Goal: Information Seeking & Learning: Learn about a topic

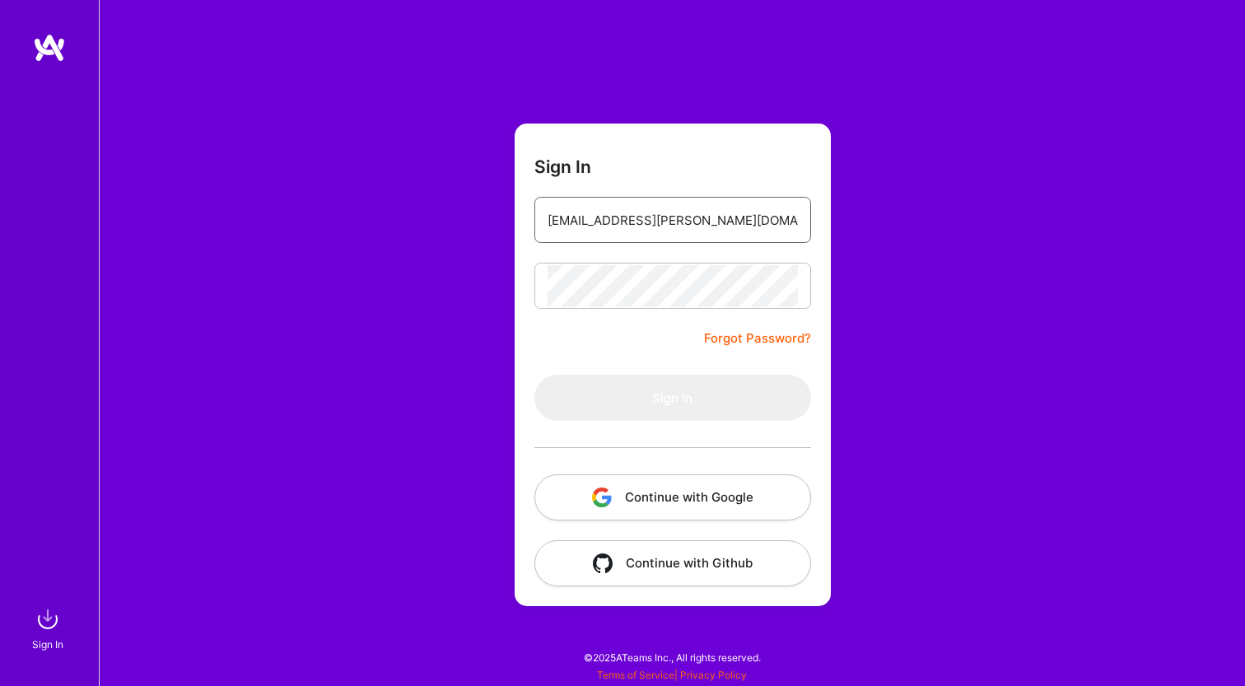
type input "[EMAIL_ADDRESS][PERSON_NAME][DOMAIN_NAME]"
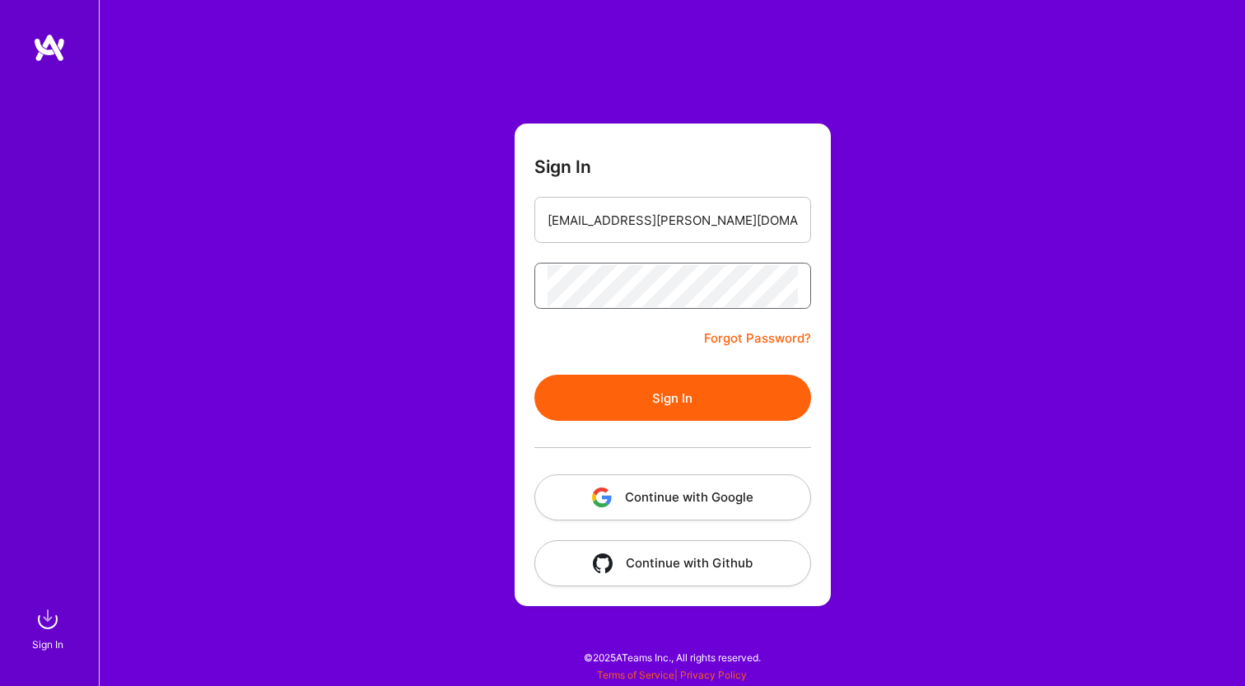
click at [672, 398] on button "Sign In" at bounding box center [672, 398] width 277 height 46
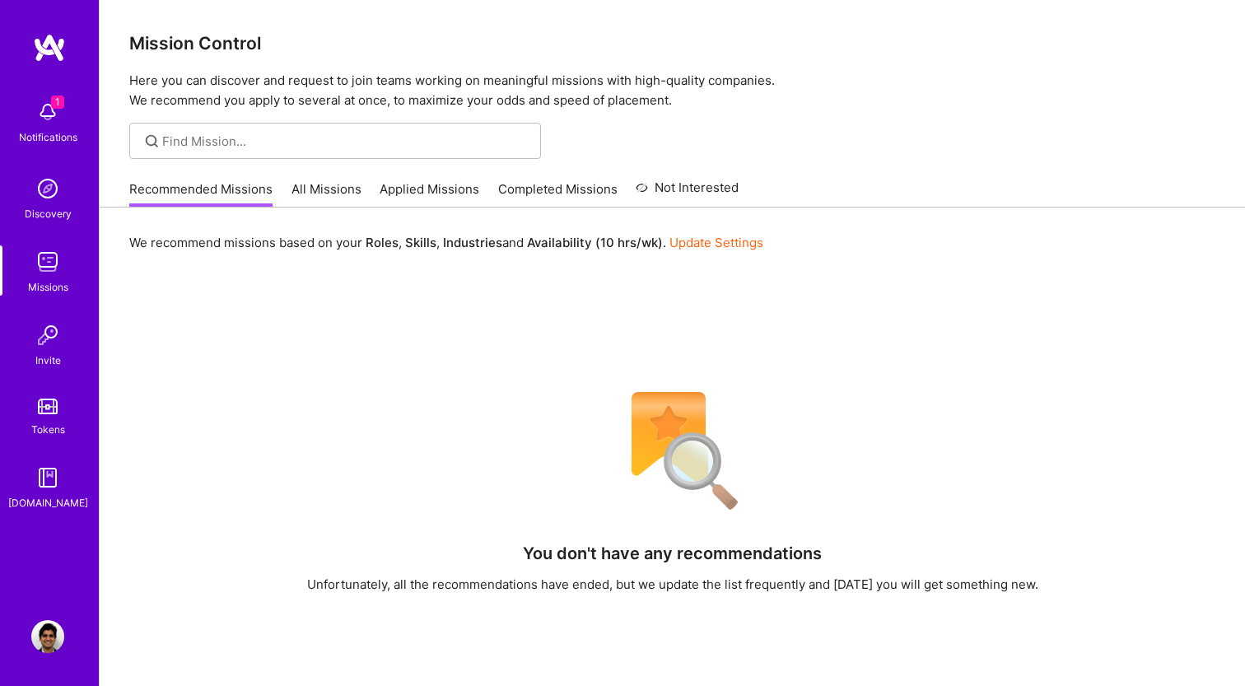
click at [324, 198] on link "All Missions" at bounding box center [326, 193] width 70 height 27
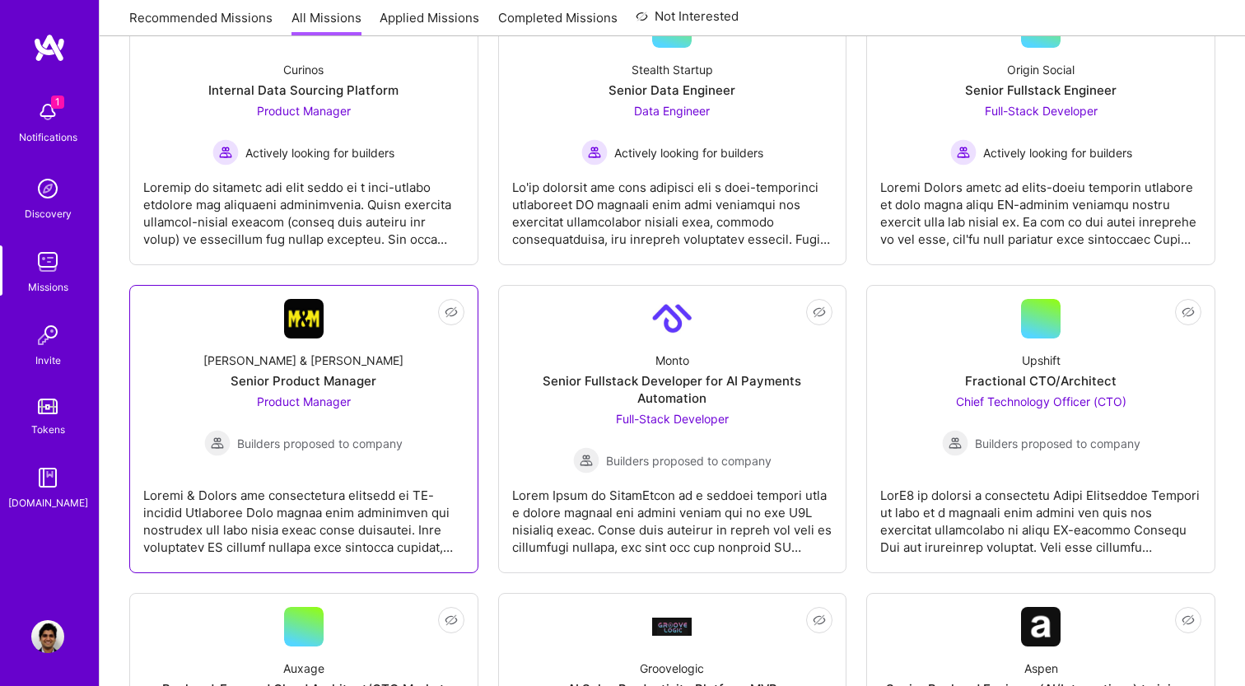
scroll to position [318, 0]
click at [300, 401] on span "Product Manager" at bounding box center [304, 400] width 94 height 14
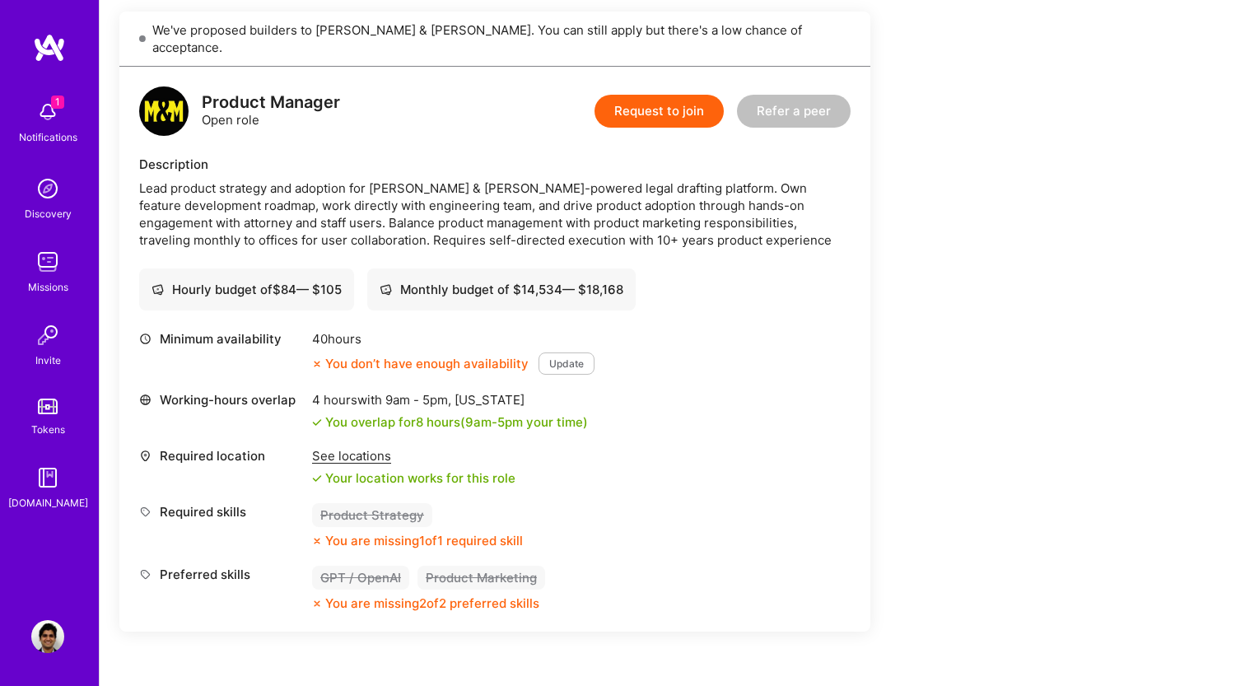
scroll to position [530, 0]
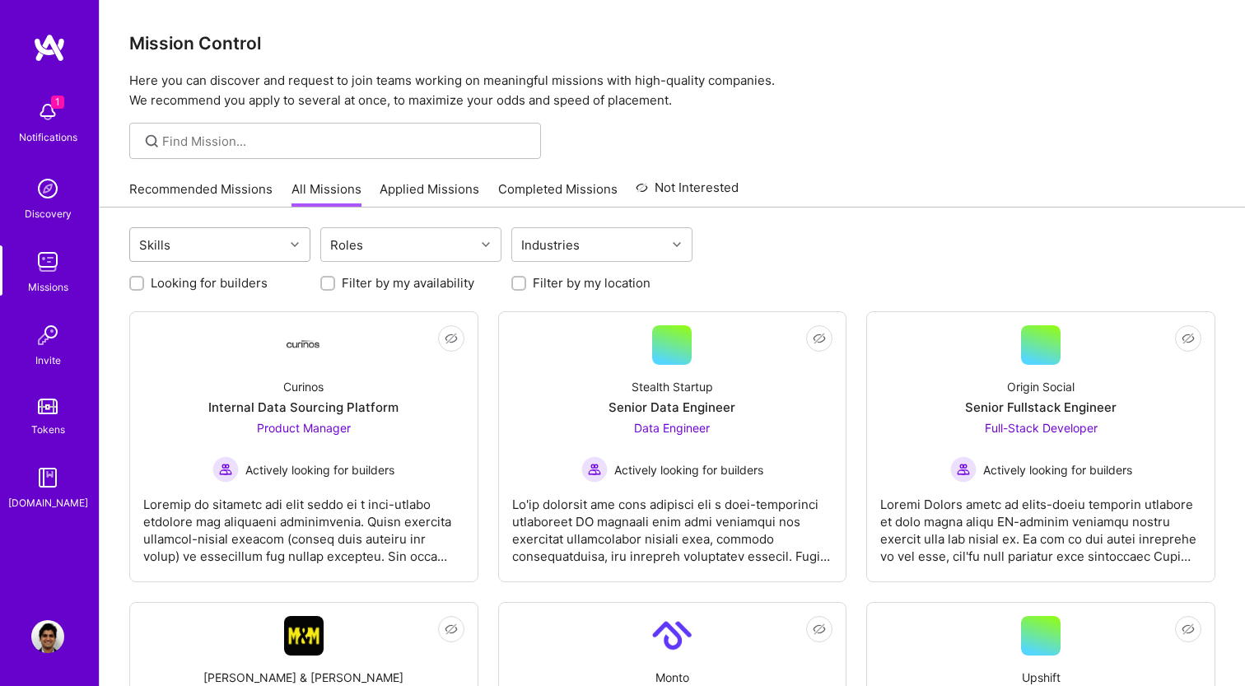
click at [266, 242] on div "Skills" at bounding box center [207, 244] width 154 height 33
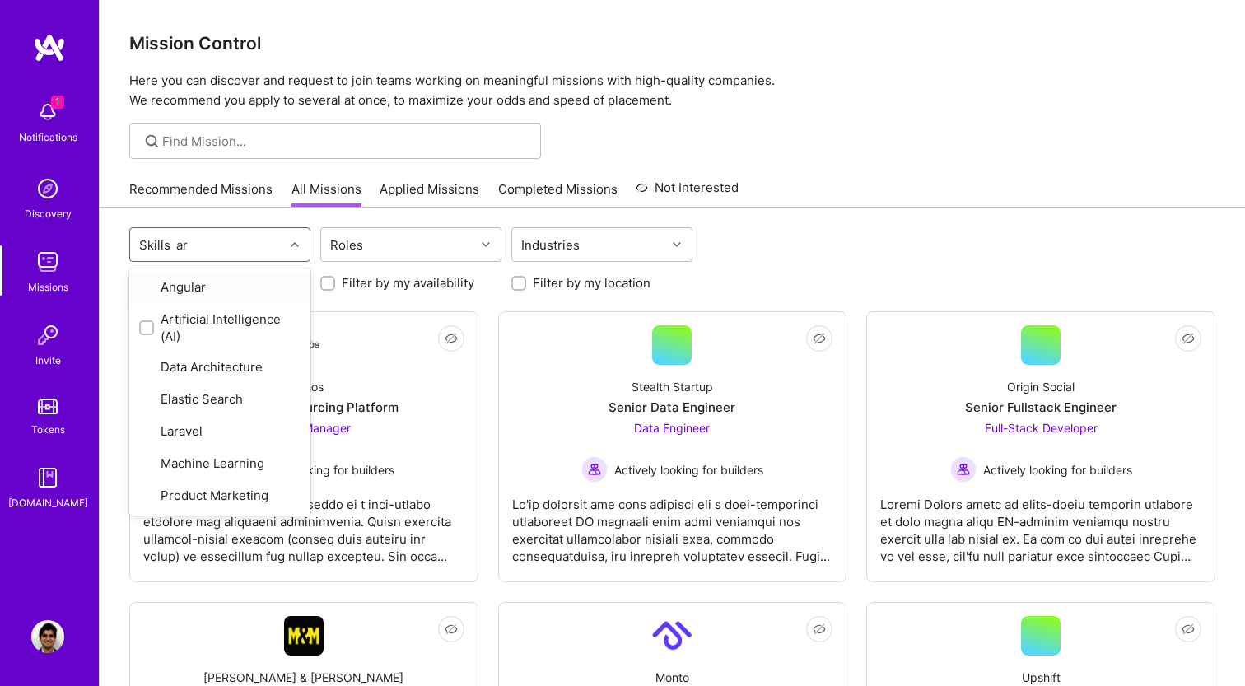
type input "art"
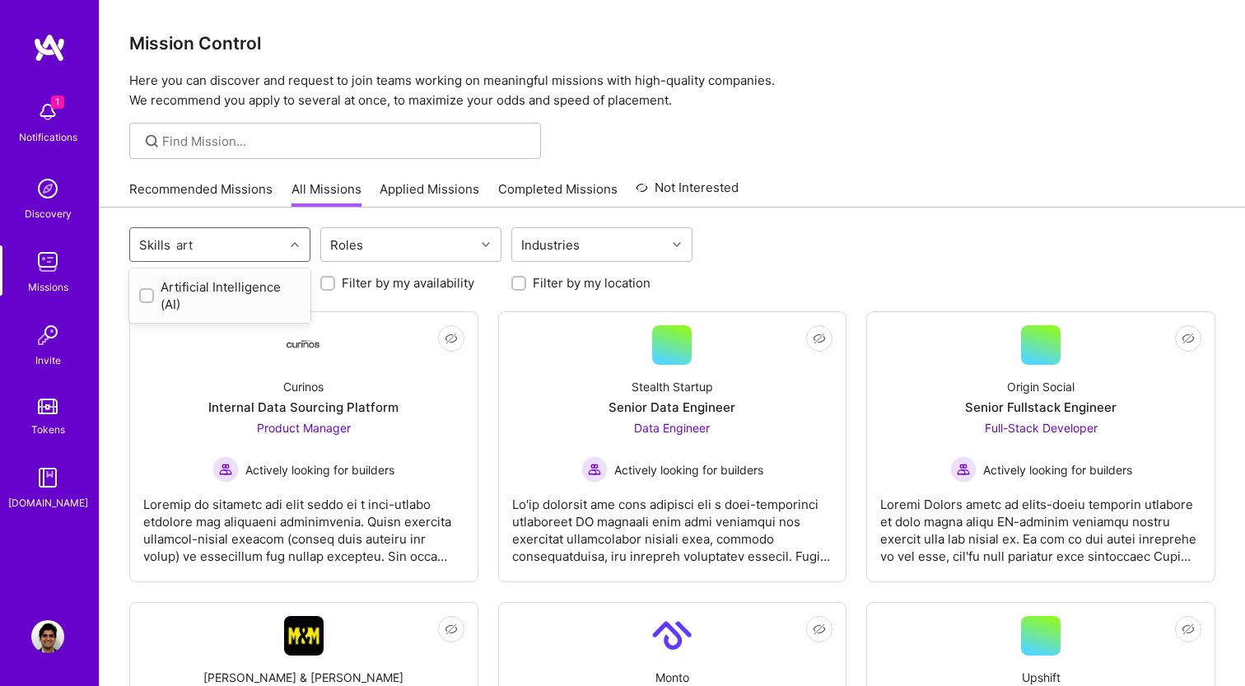
click at [157, 291] on div "Artificial Intelligence (AI)" at bounding box center [219, 295] width 161 height 35
checkbox input "true"
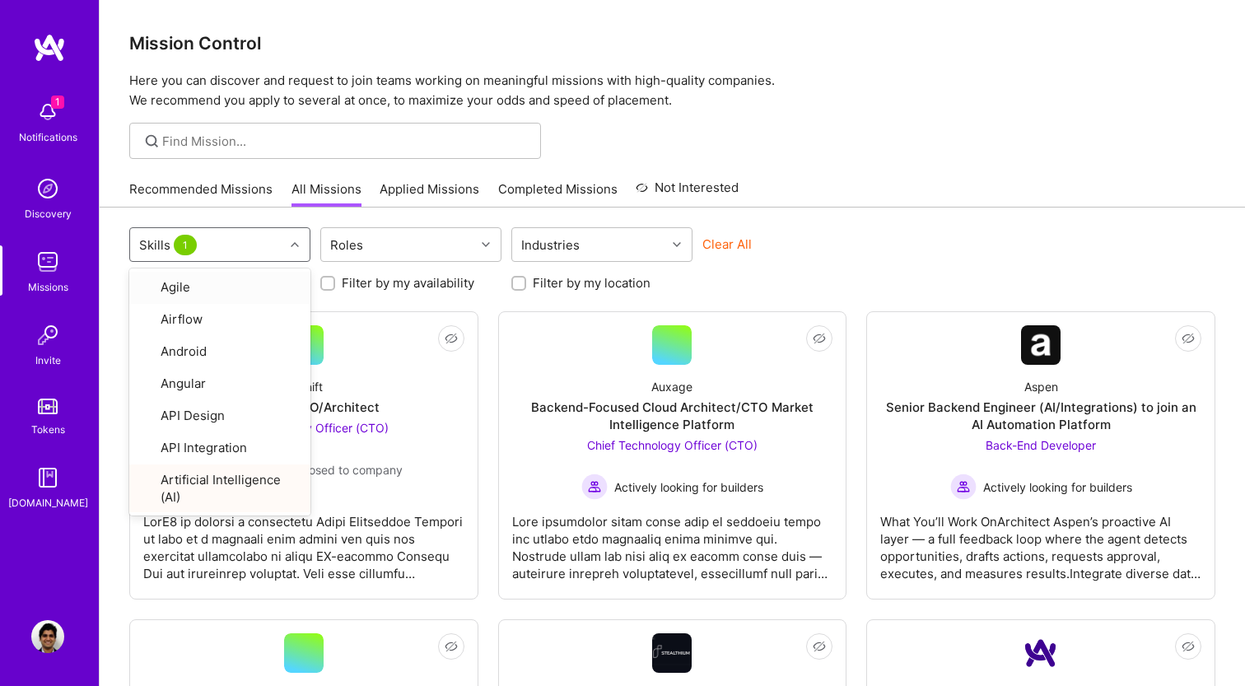
click at [835, 258] on div "Clear All" at bounding box center [792, 250] width 181 height 30
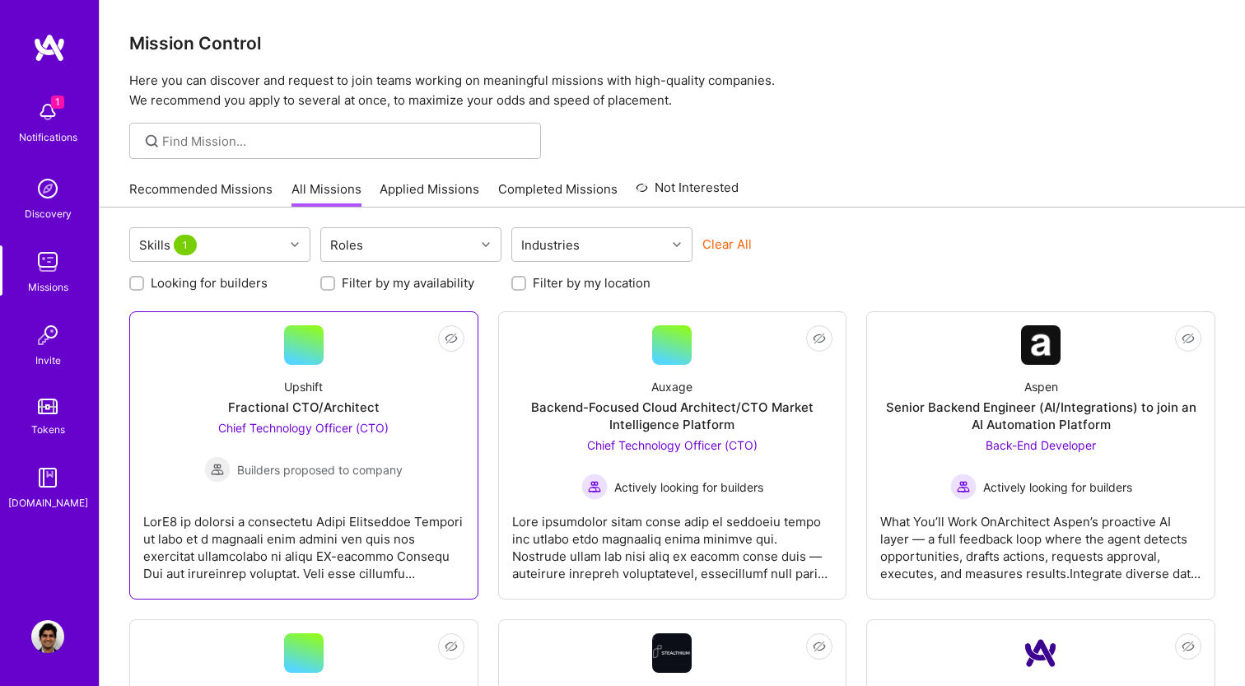
click at [356, 407] on div "Fractional CTO/Architect" at bounding box center [303, 406] width 151 height 17
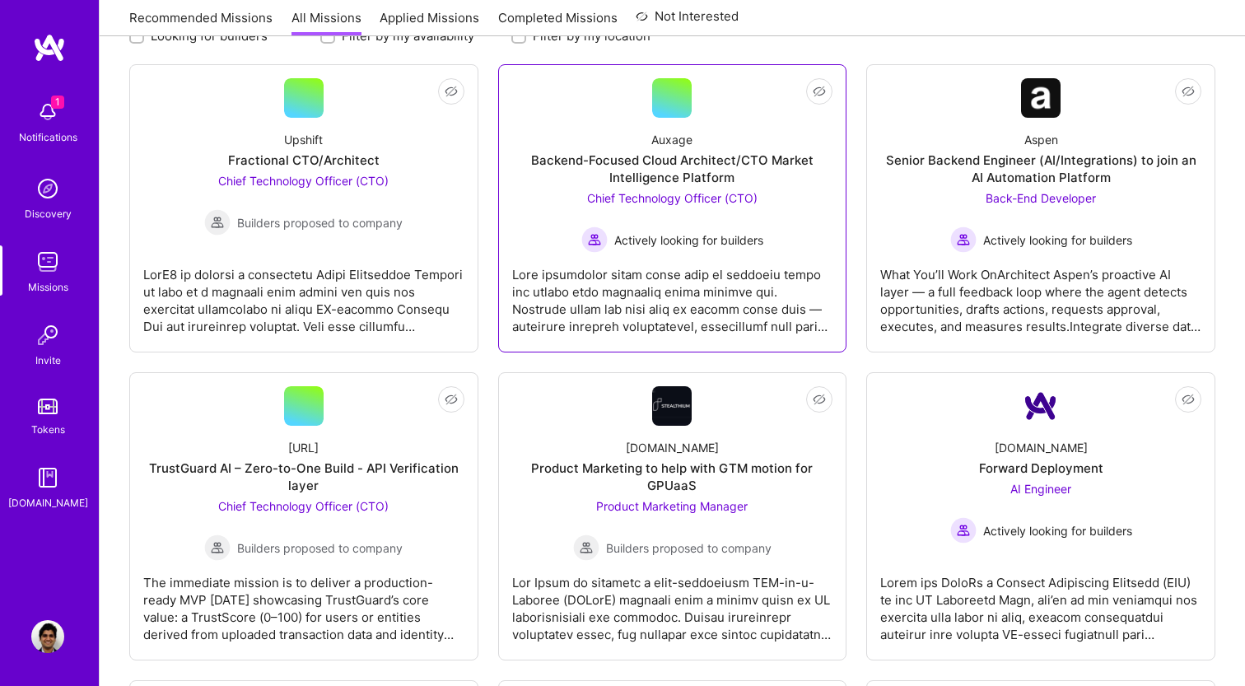
scroll to position [251, 0]
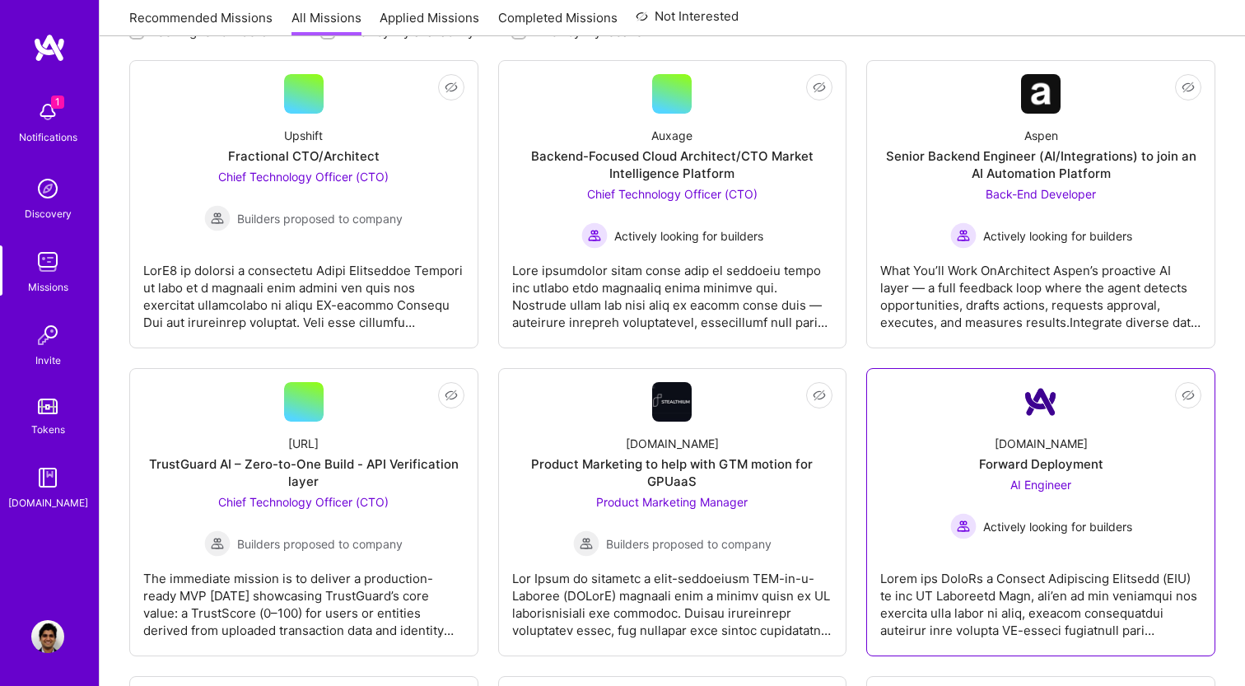
click at [978, 527] on div "Actively looking for builders" at bounding box center [1041, 526] width 182 height 26
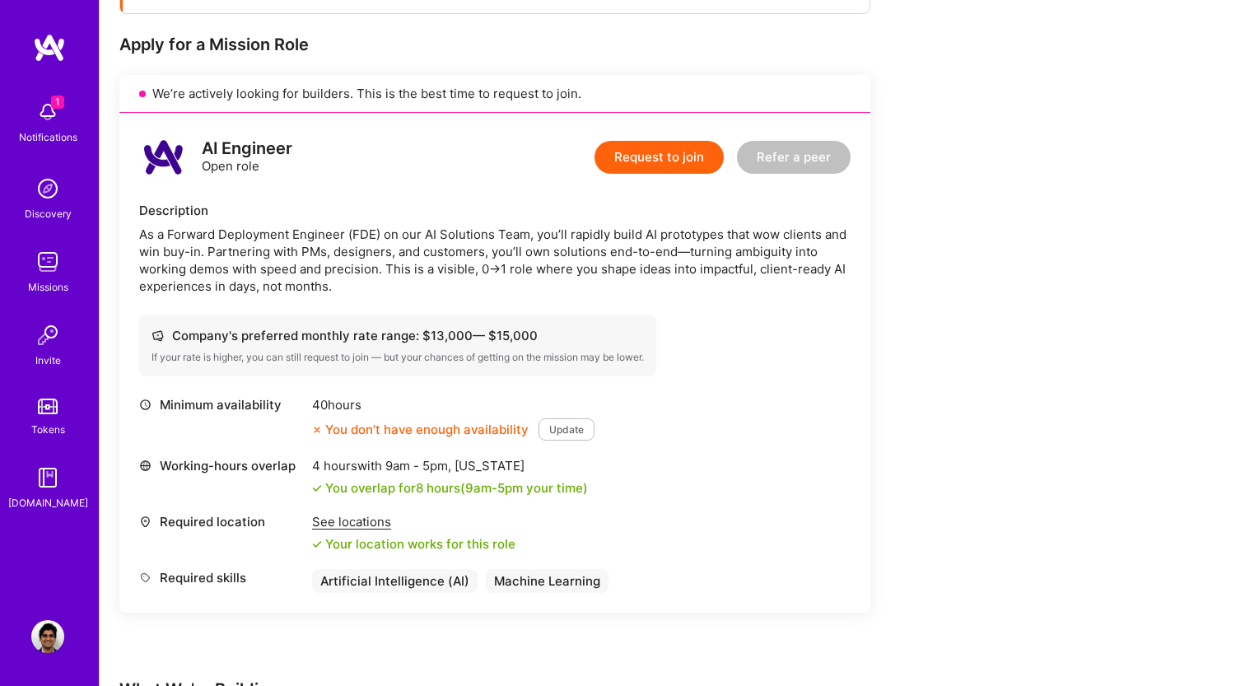
scroll to position [333, 0]
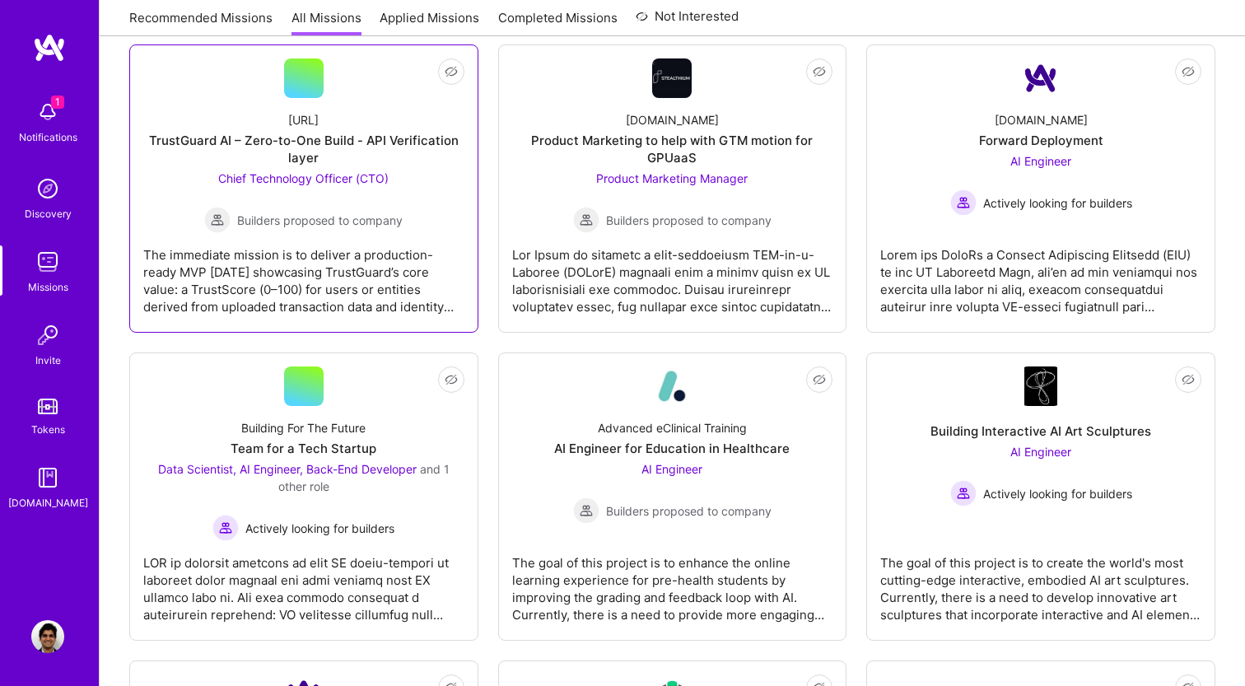
scroll to position [585, 0]
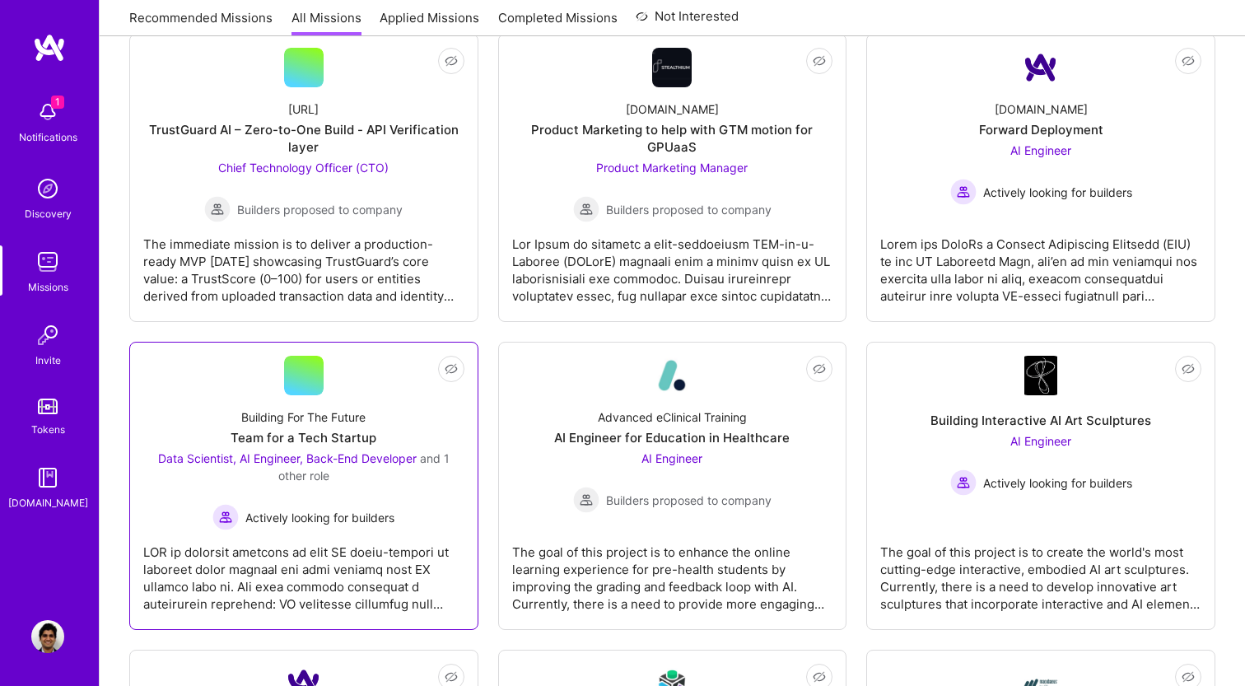
click at [414, 478] on div "Data Scientist, AI Engineer, Back-End Developer and 1 other role" at bounding box center [303, 466] width 321 height 35
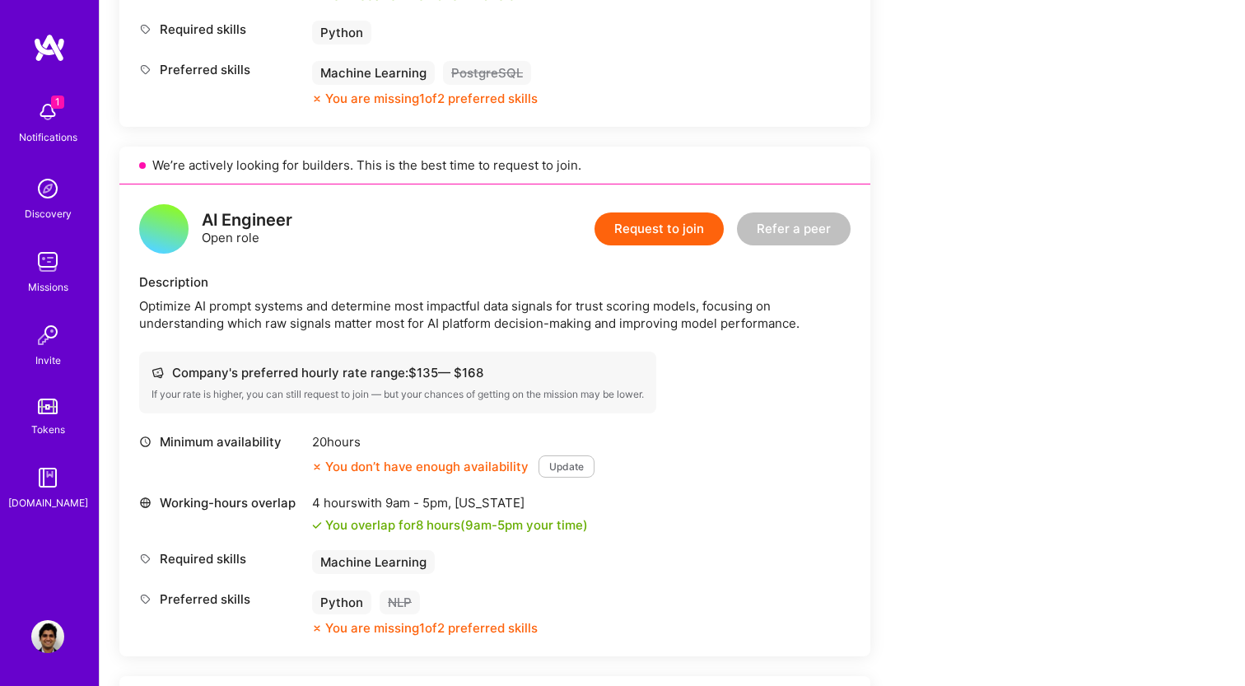
scroll to position [826, 0]
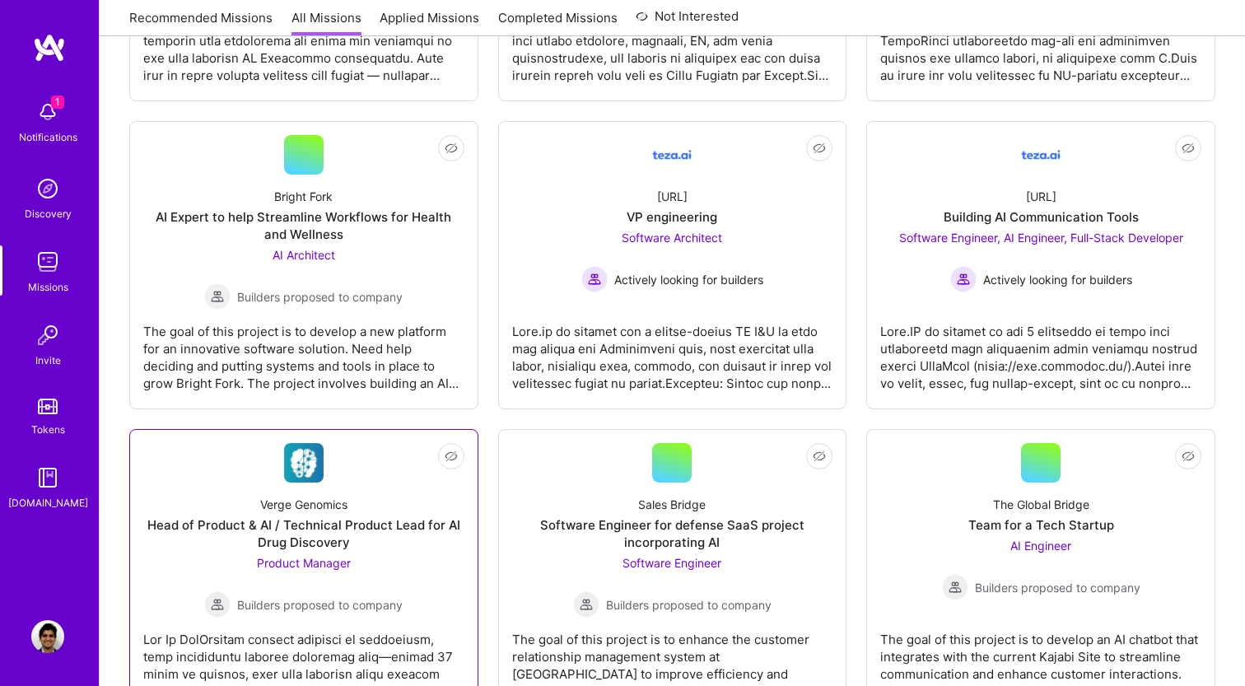
scroll to position [1429, 0]
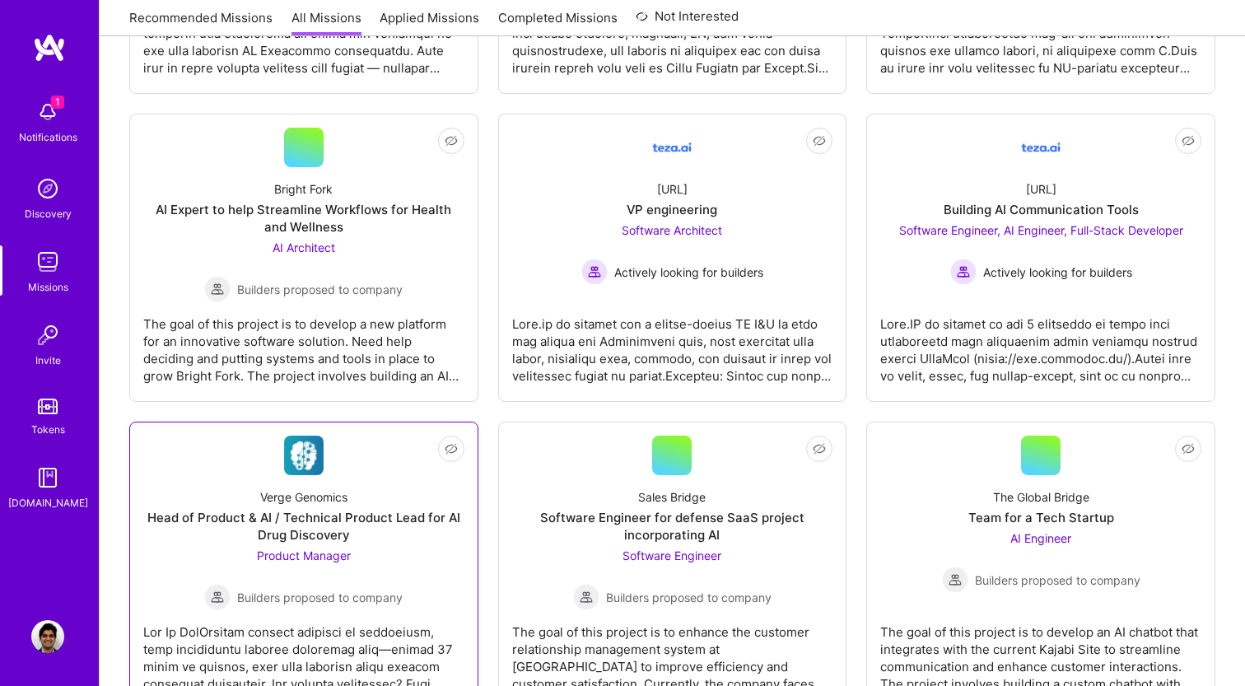
click at [361, 602] on span "Builders proposed to company" at bounding box center [319, 597] width 165 height 17
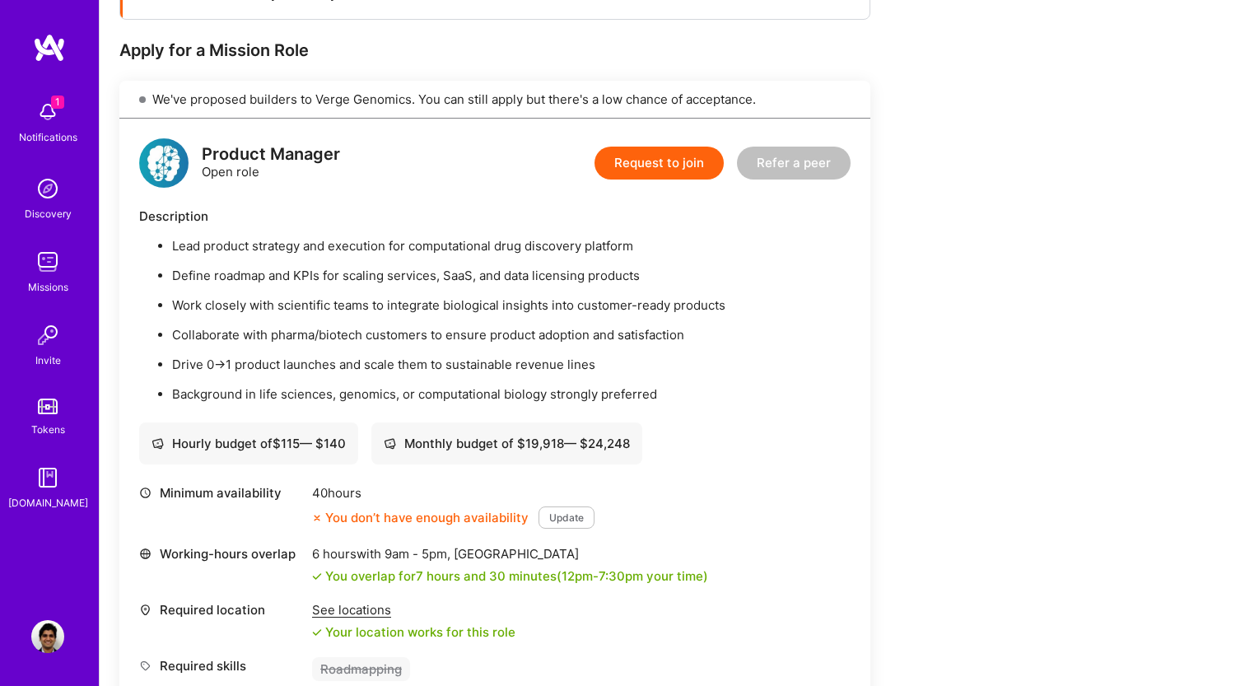
scroll to position [305, 0]
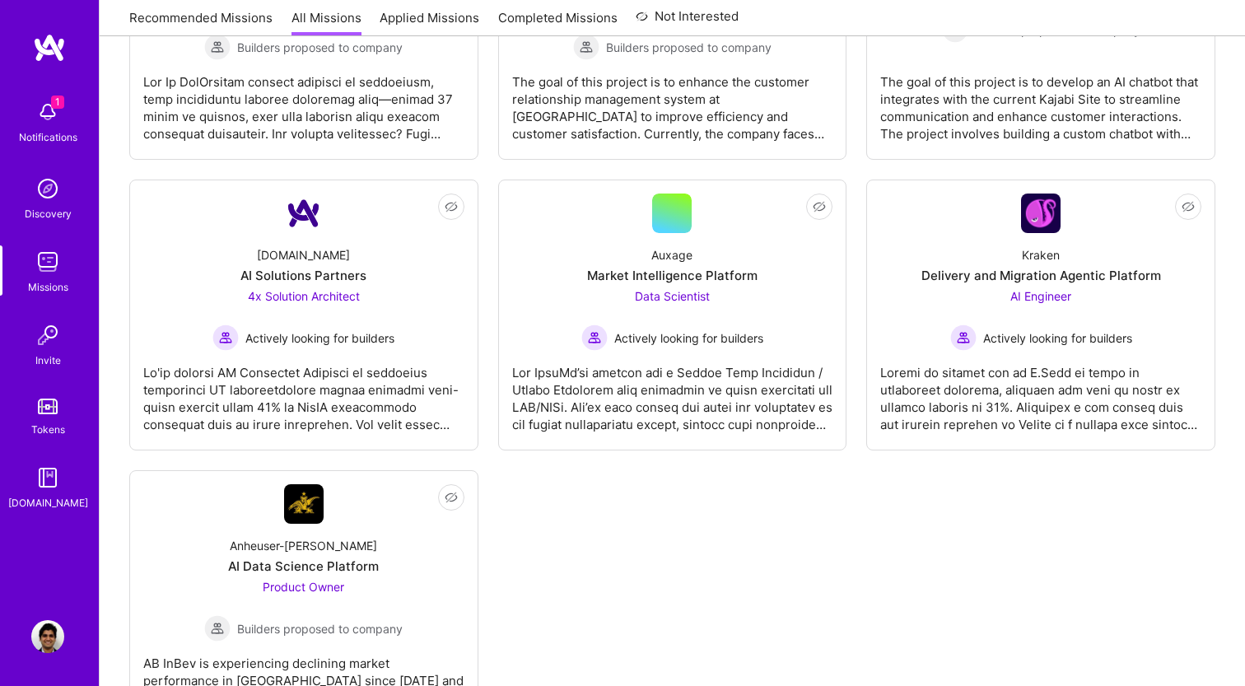
scroll to position [1976, 0]
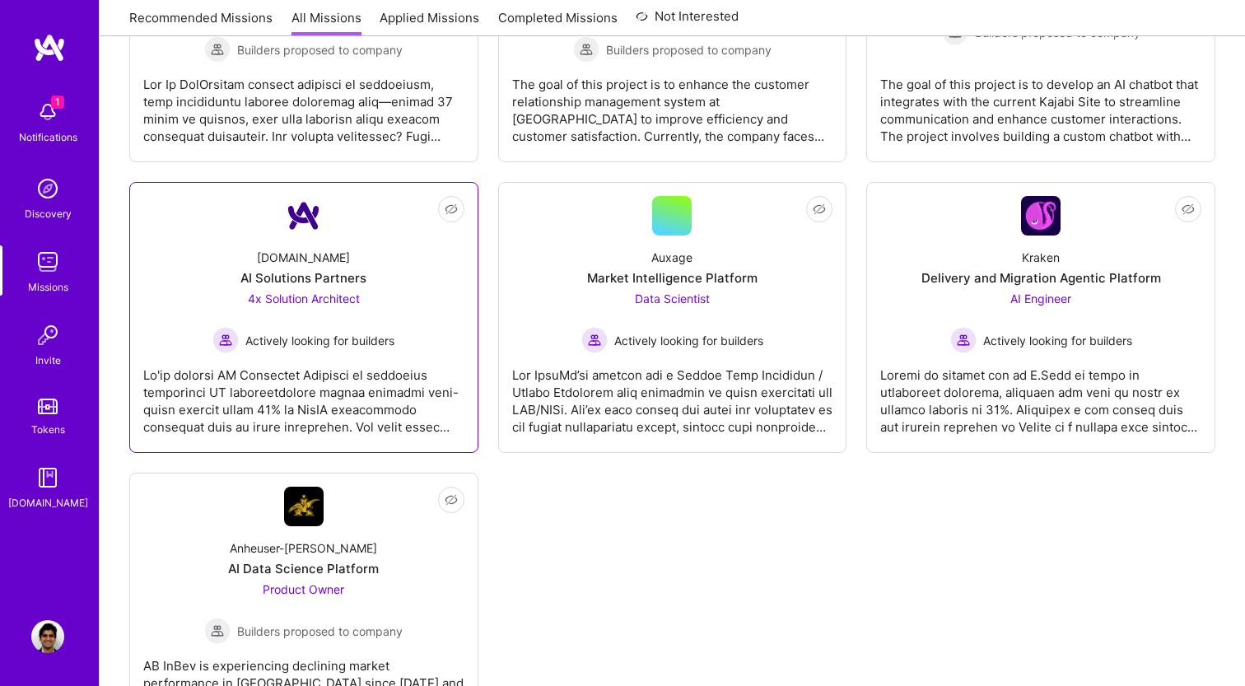
click at [445, 317] on div "[DOMAIN_NAME] AI Solutions Partners 4x Solution Architect Actively looking for …" at bounding box center [303, 294] width 321 height 118
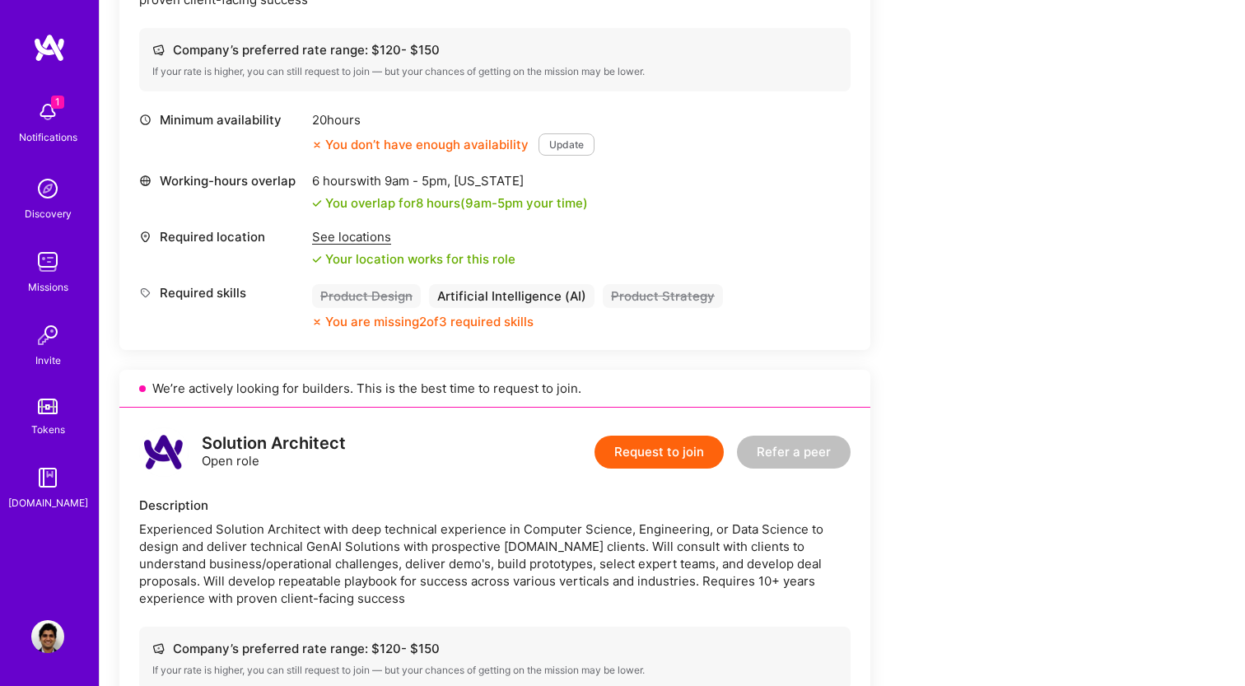
scroll to position [2122, 0]
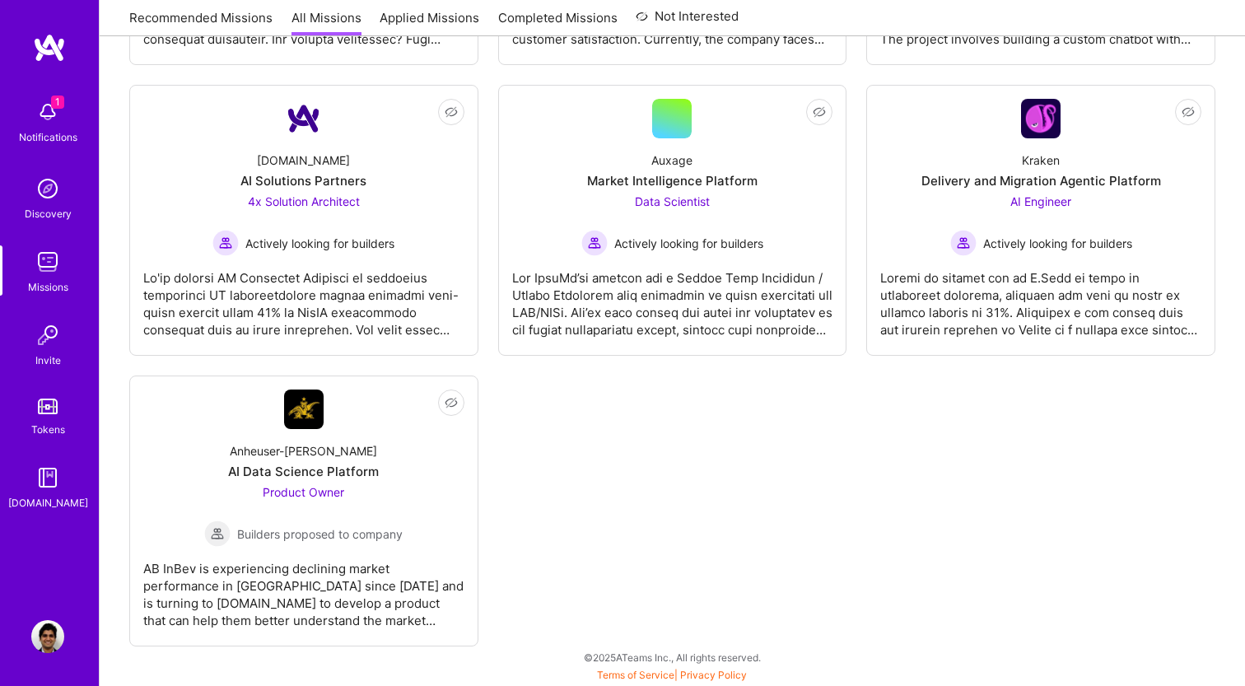
scroll to position [1976, 0]
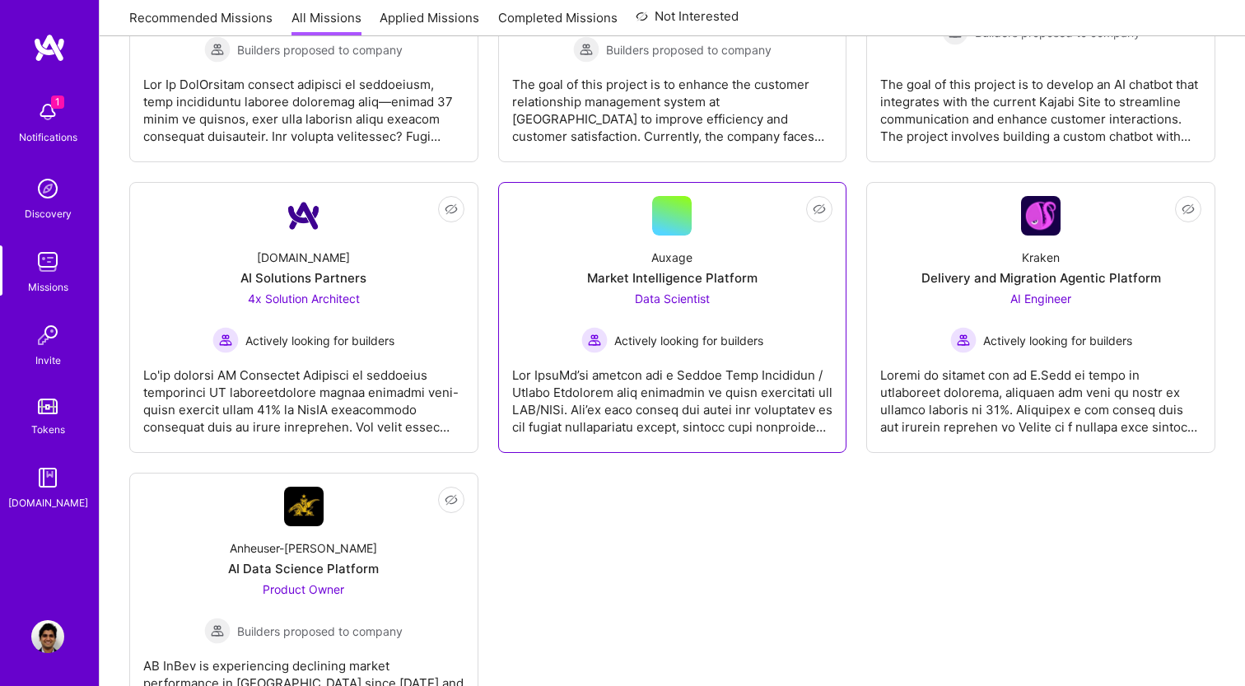
click at [579, 428] on div at bounding box center [672, 394] width 321 height 82
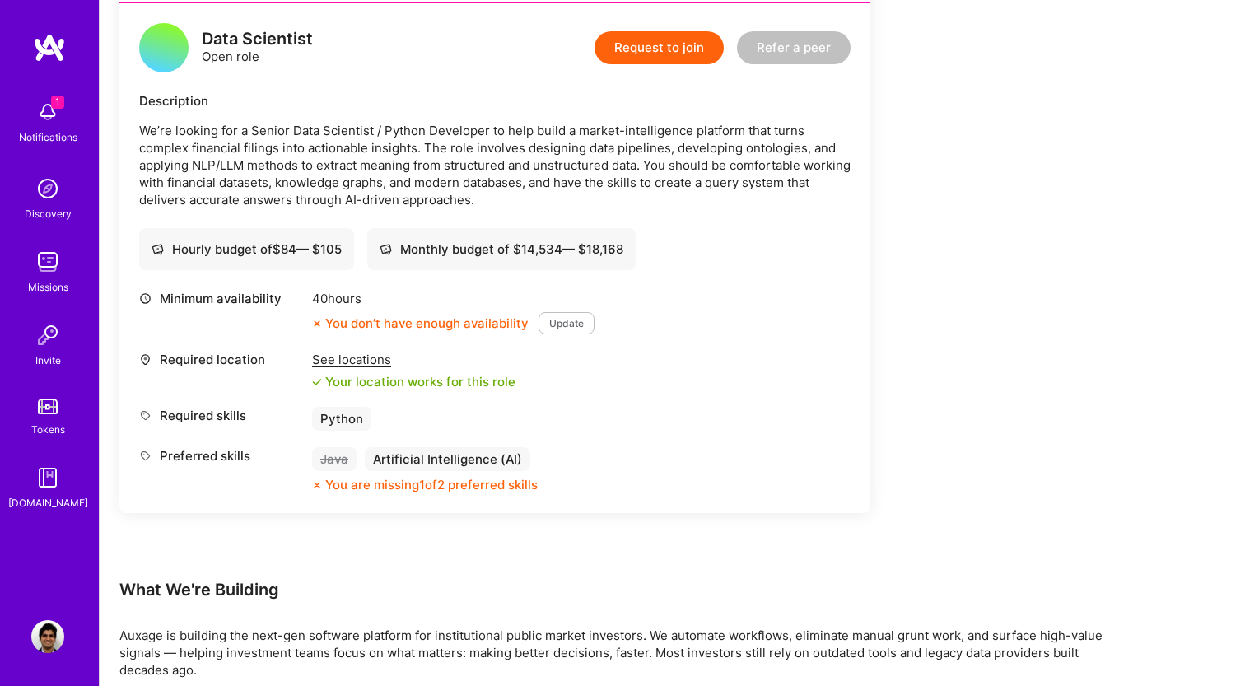
scroll to position [424, 0]
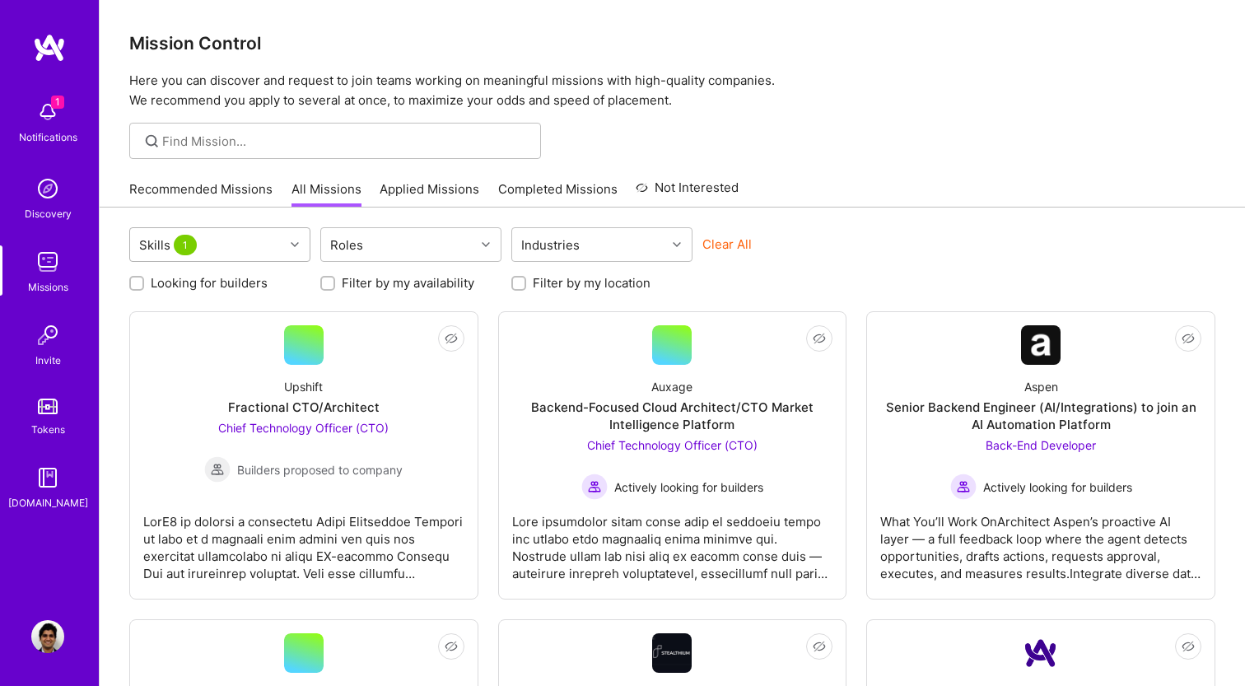
click at [254, 254] on div "Skills 1" at bounding box center [207, 244] width 154 height 33
click at [402, 200] on link "Applied Missions" at bounding box center [429, 193] width 100 height 27
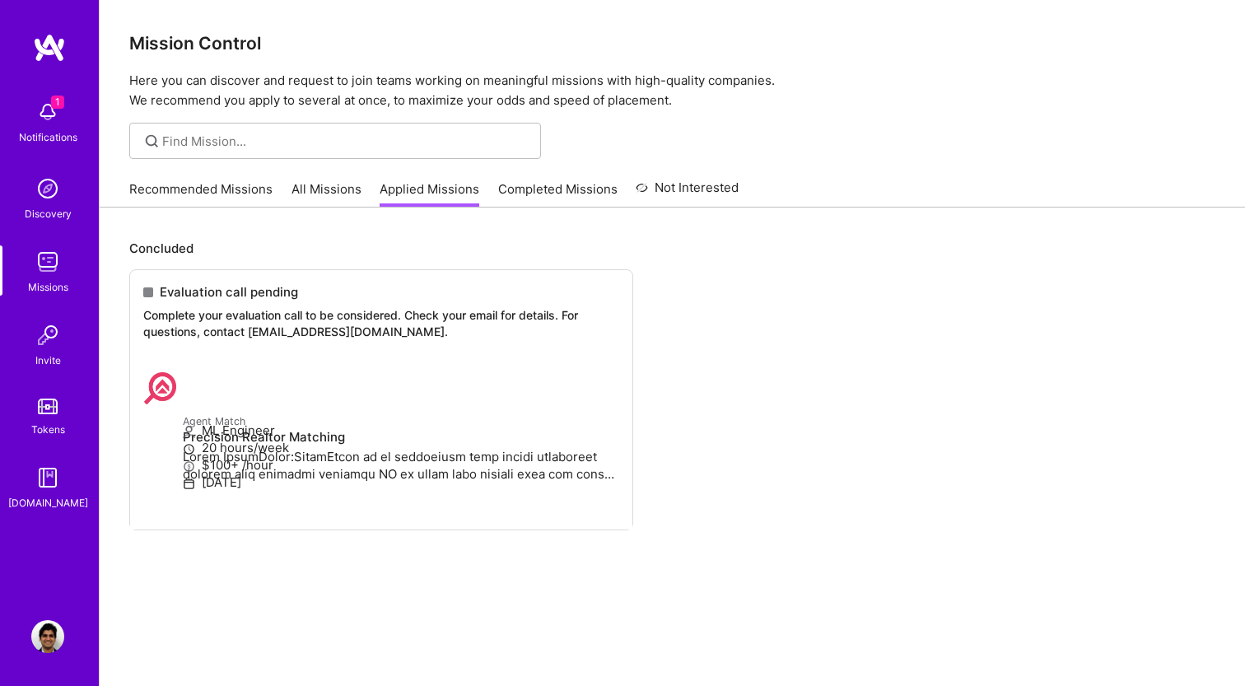
click at [527, 184] on link "Completed Missions" at bounding box center [557, 193] width 119 height 27
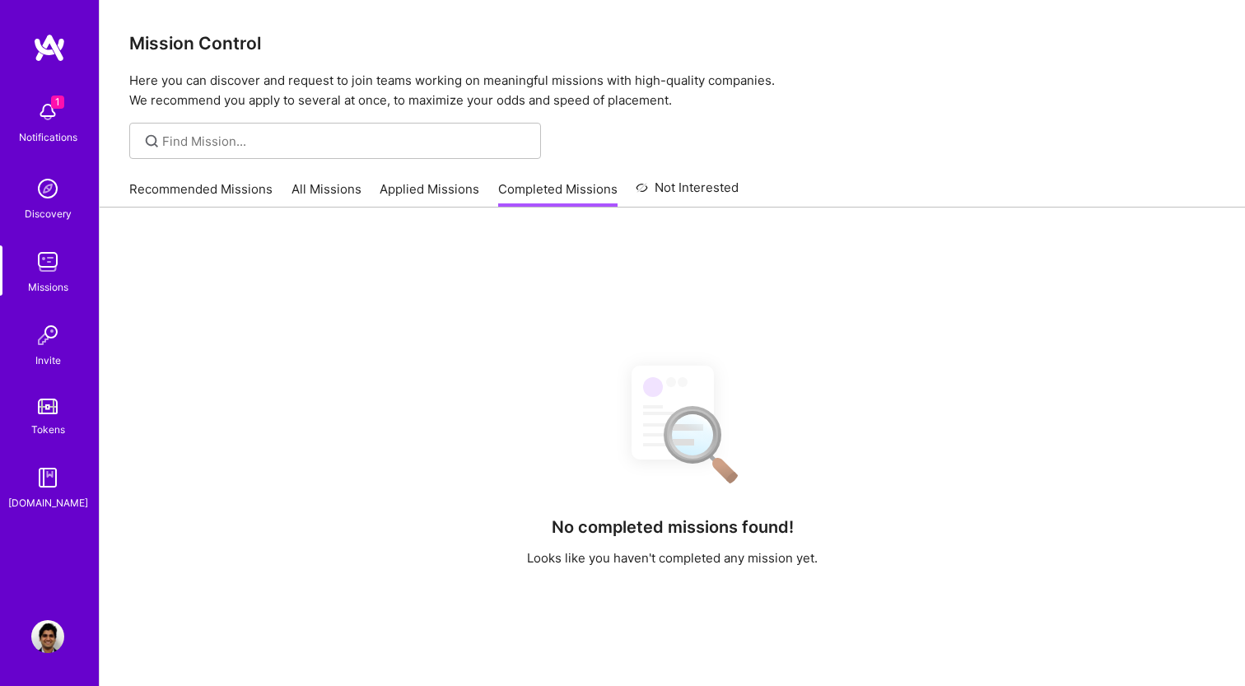
click at [705, 191] on link "Not Interested" at bounding box center [686, 193] width 103 height 30
